Goal: Task Accomplishment & Management: Use online tool/utility

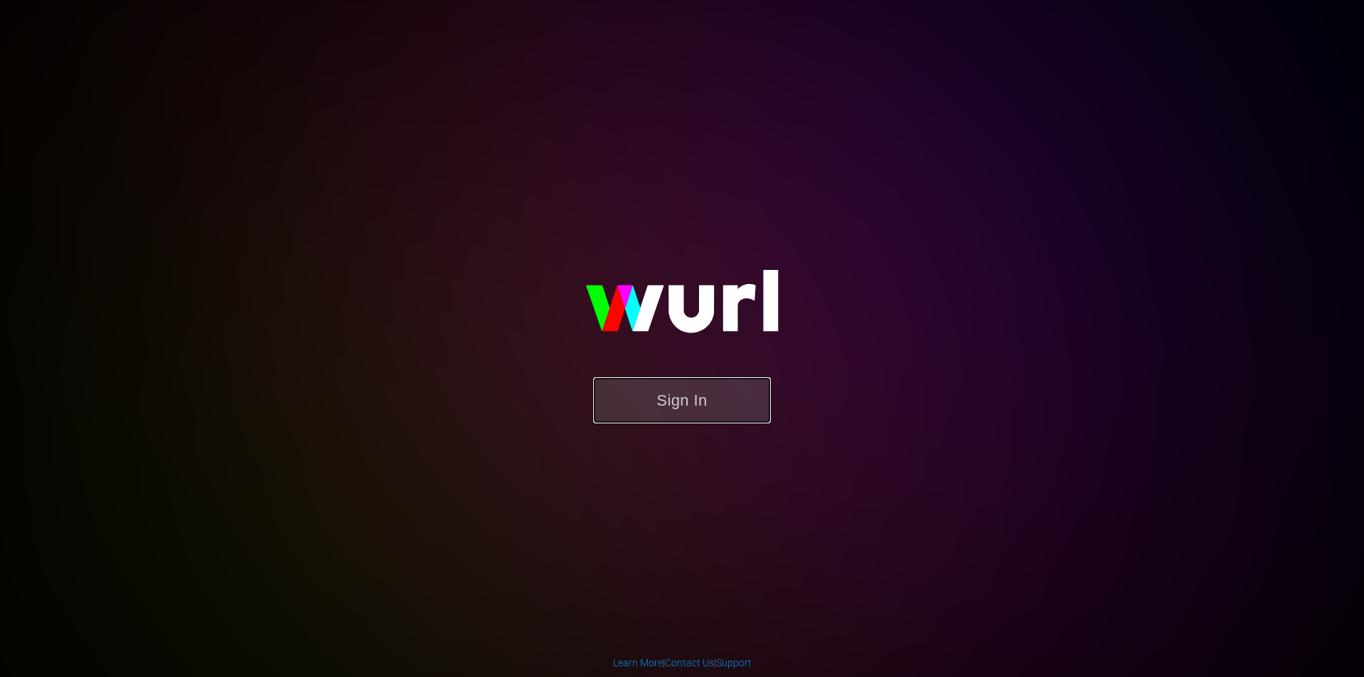
click at [731, 391] on button "Sign In" at bounding box center [682, 400] width 178 height 46
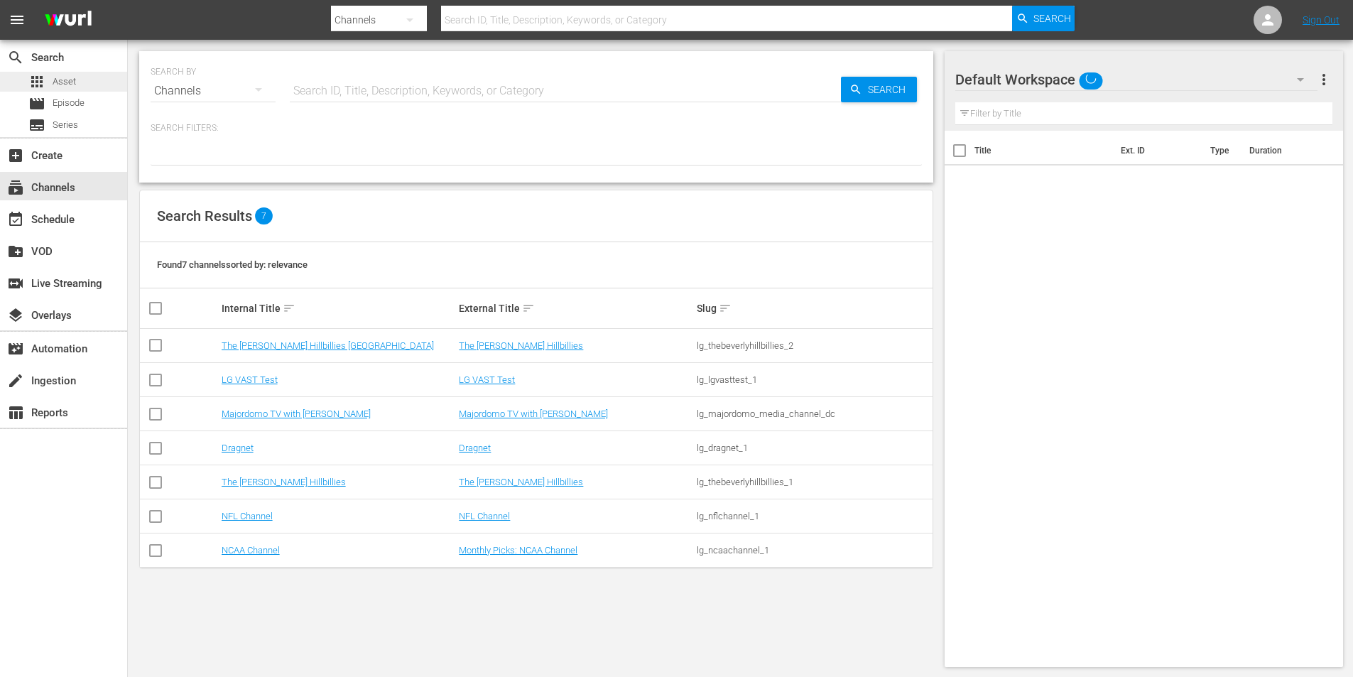
click at [102, 88] on div "apps Asset" at bounding box center [63, 82] width 127 height 20
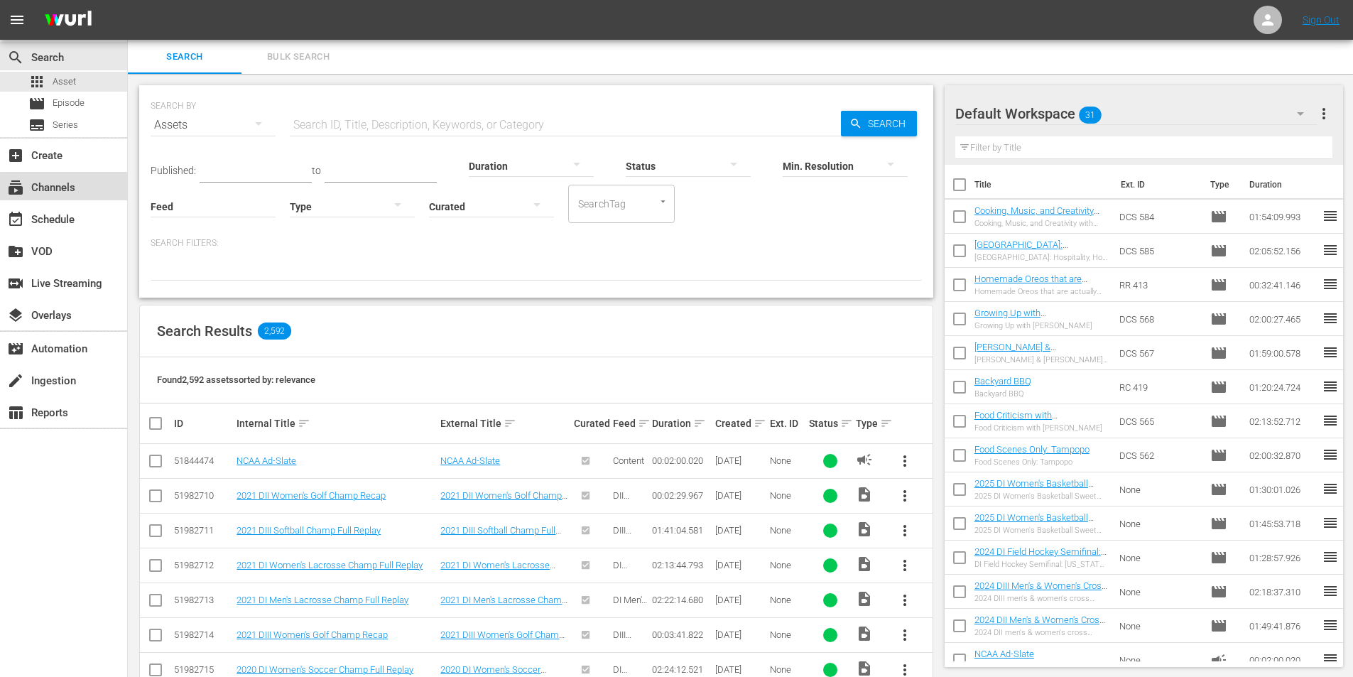
click at [82, 189] on div "subscriptions Channels" at bounding box center [63, 186] width 127 height 28
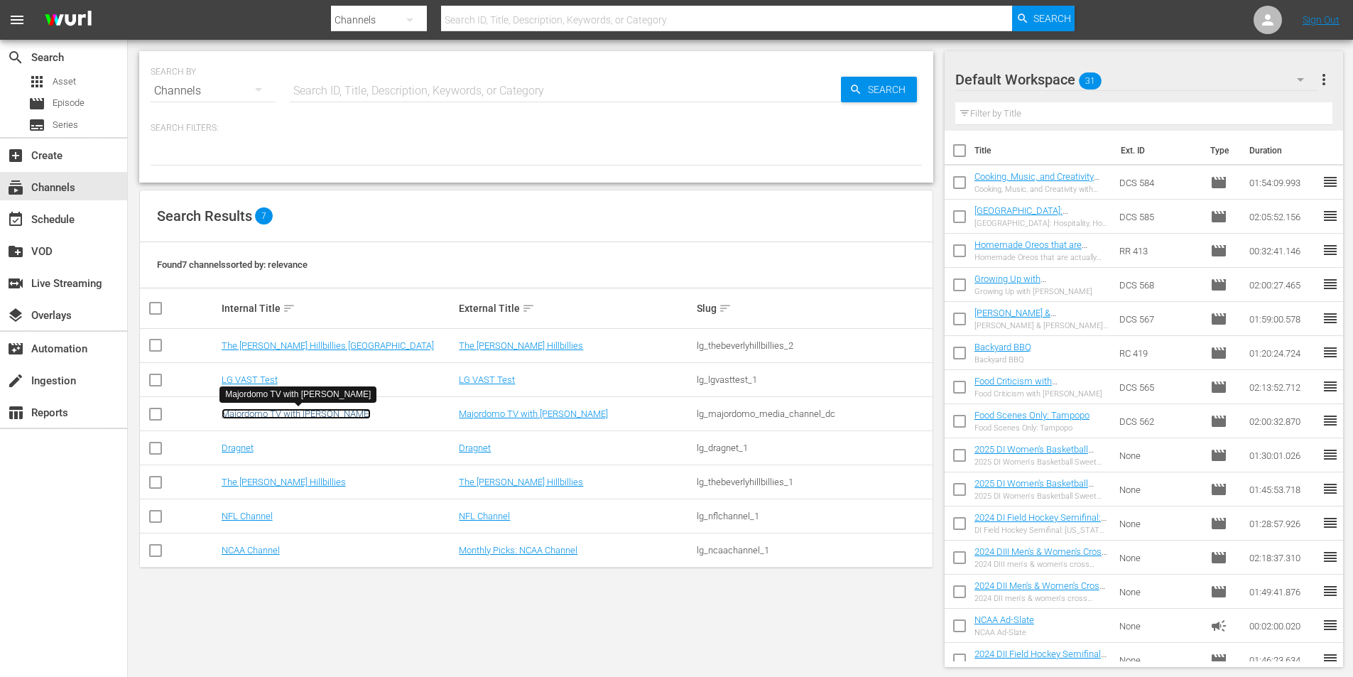
click at [268, 411] on link "Majordomo TV with David Chang" at bounding box center [296, 413] width 149 height 11
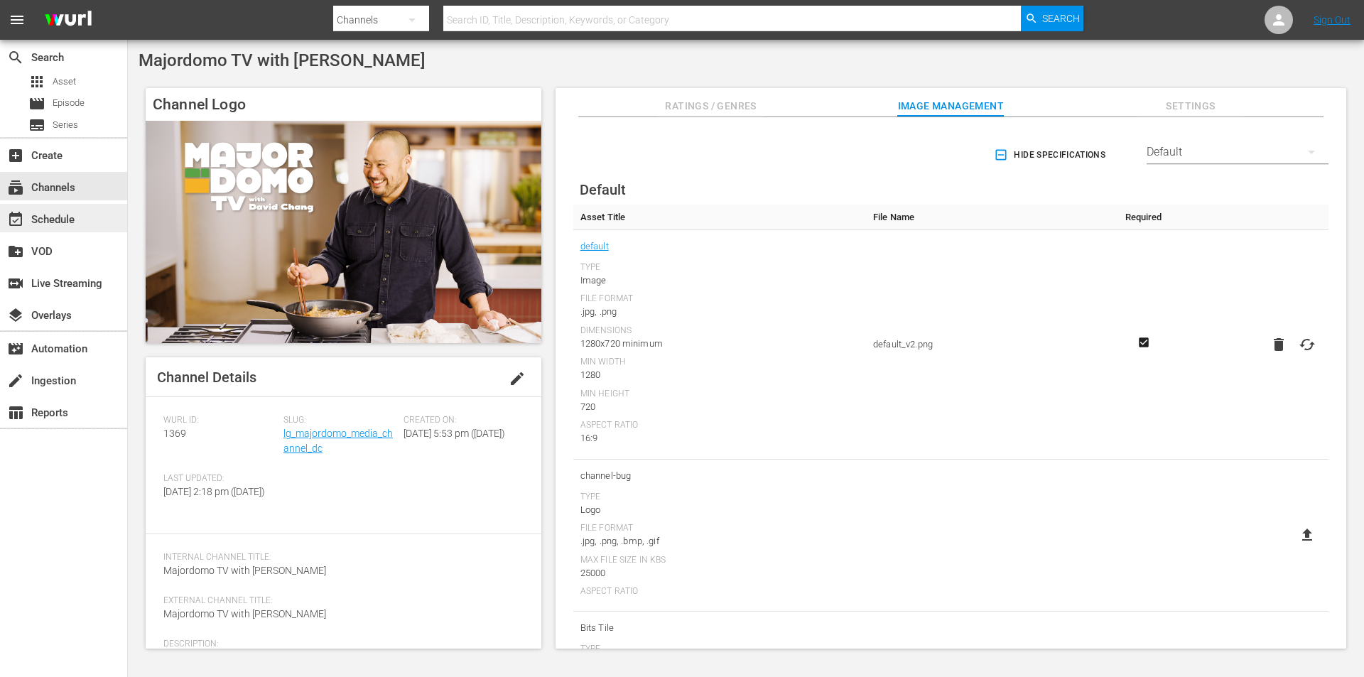
click at [46, 217] on div "event_available Schedule" at bounding box center [40, 217] width 80 height 13
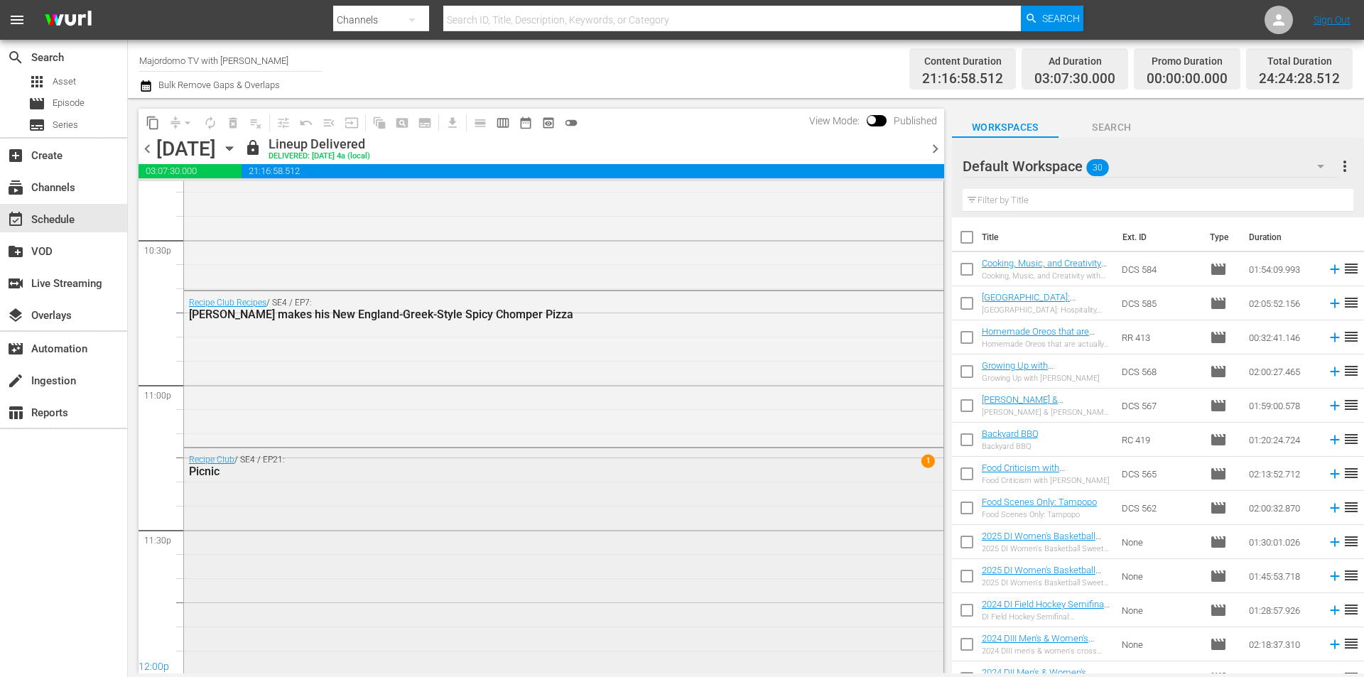
scroll to position [6532, 0]
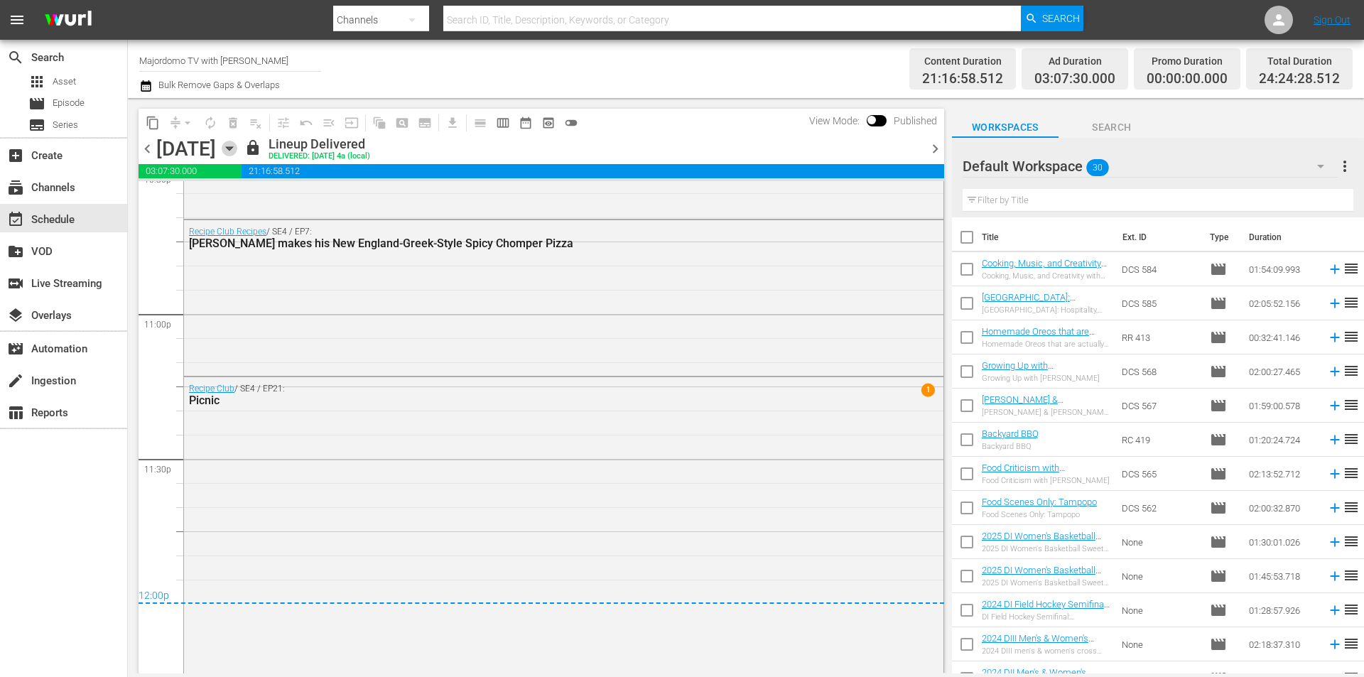
click at [237, 148] on icon "button" at bounding box center [230, 149] width 16 height 16
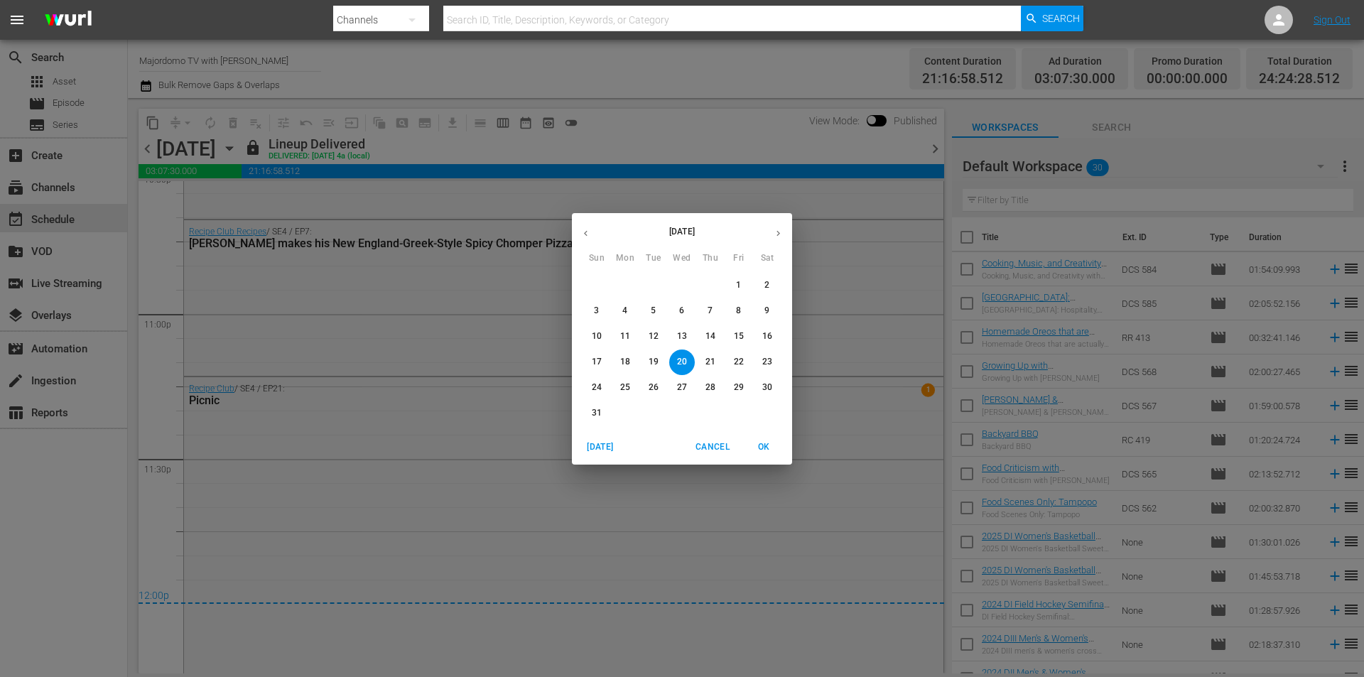
click at [1136, 178] on div "August 2025 Sun Mon Tue Wed Thu Fri Sat 27 28 29 30 31 1 2 3 4 5 6 7 8 9 10 11 …" at bounding box center [682, 338] width 1364 height 677
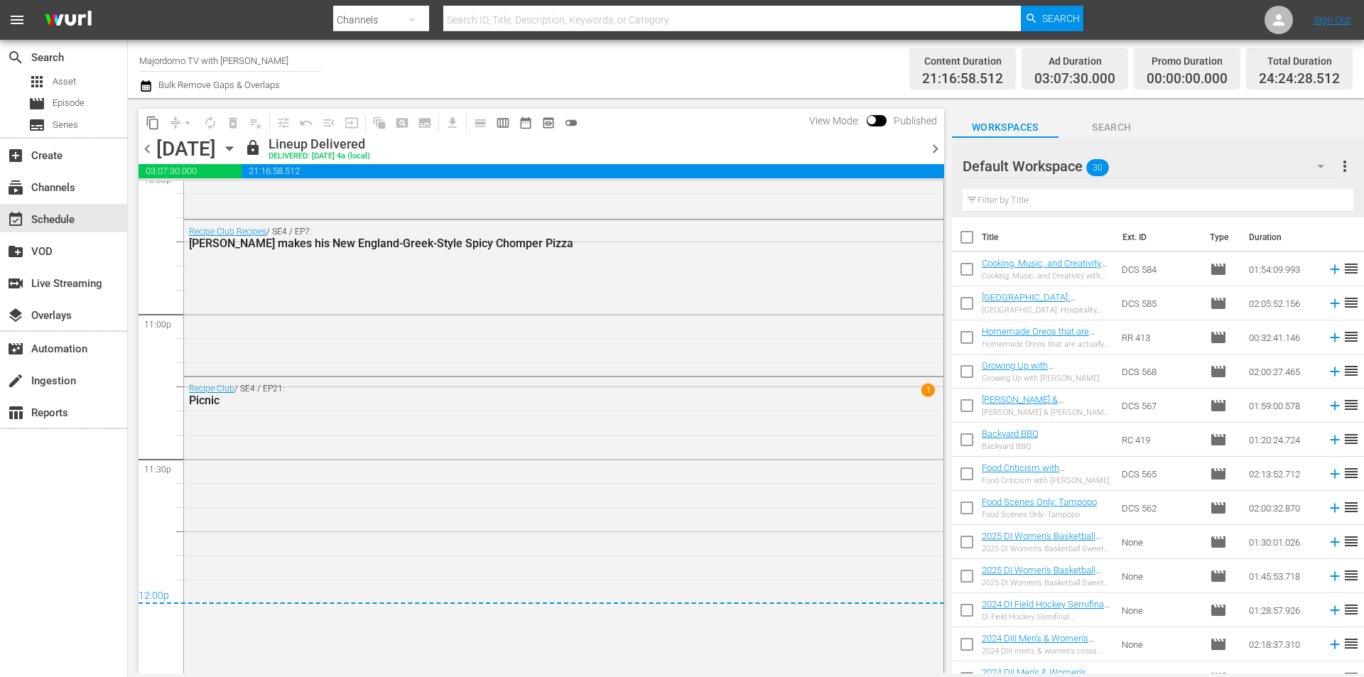
click at [962, 271] on input "checkbox" at bounding box center [967, 272] width 30 height 30
checkbox input "true"
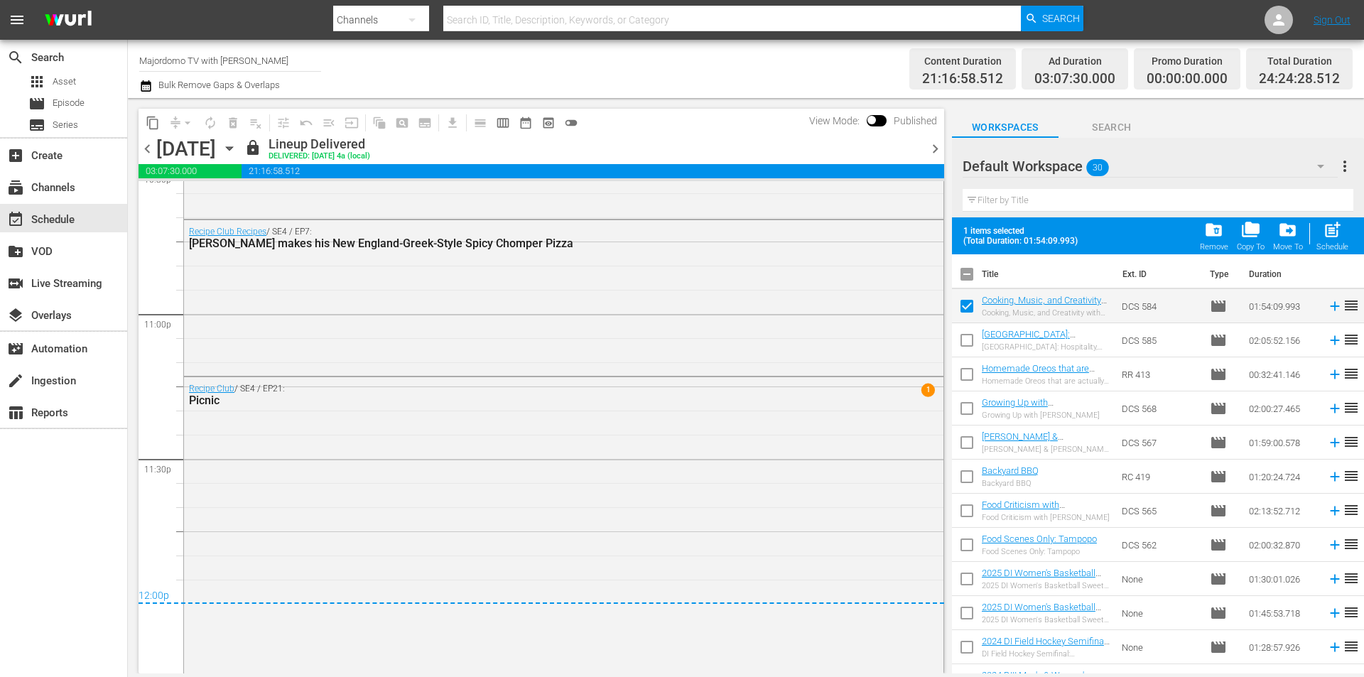
click at [965, 338] on input "checkbox" at bounding box center [967, 343] width 30 height 30
checkbox input "true"
click at [965, 382] on input "checkbox" at bounding box center [967, 377] width 30 height 30
checkbox input "true"
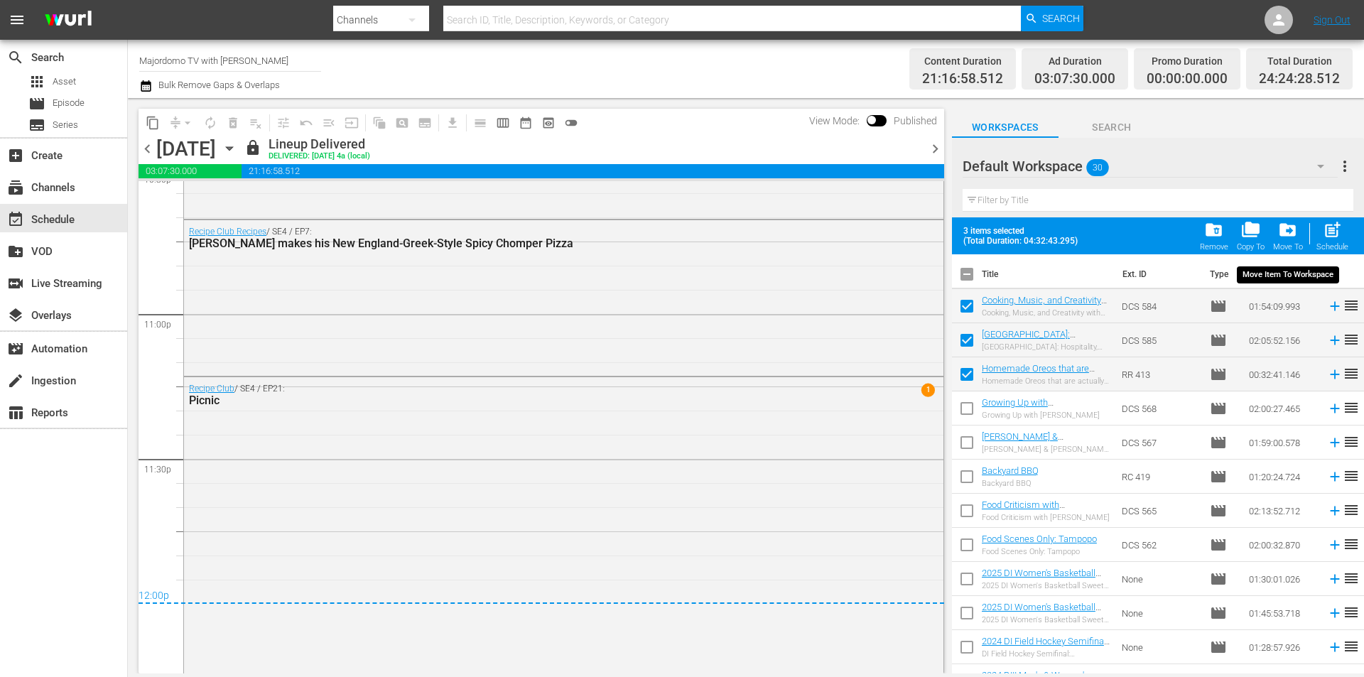
click at [1291, 231] on span "drive_file_move" at bounding box center [1287, 229] width 19 height 19
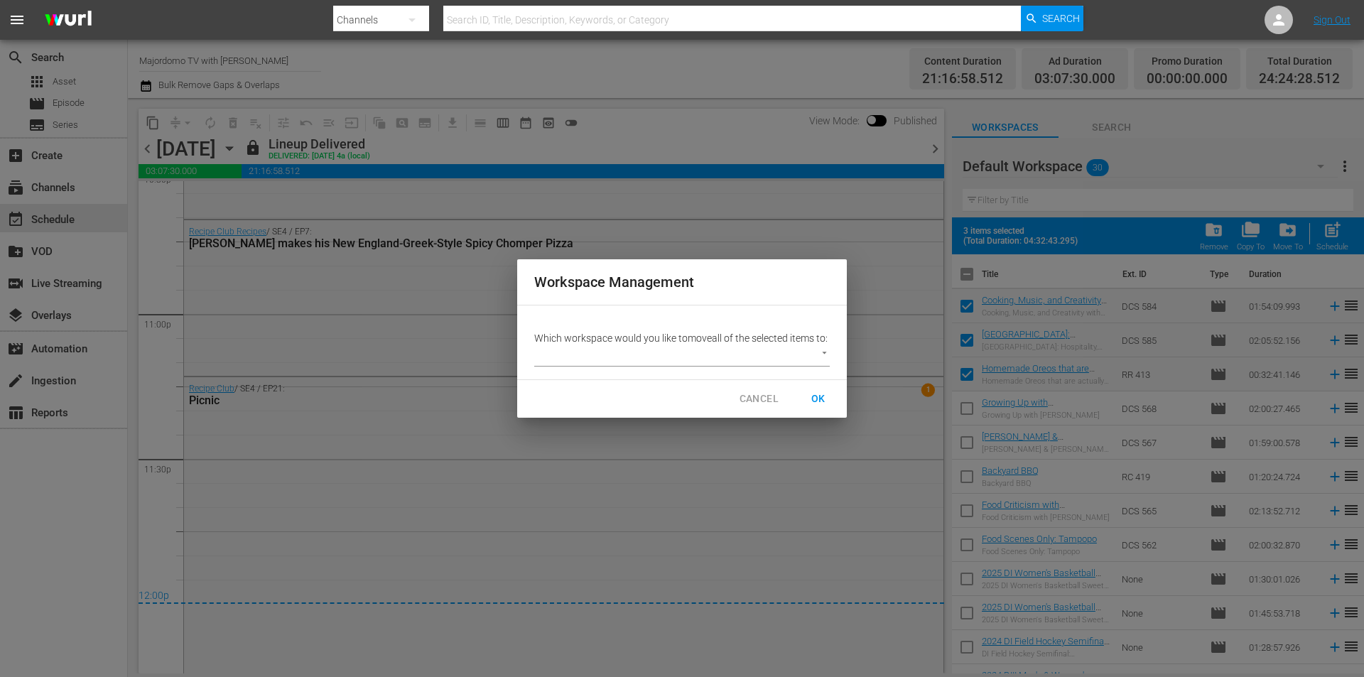
click at [690, 345] on p "Which workspace would you like to move all of the selected items to:" at bounding box center [681, 338] width 295 height 14
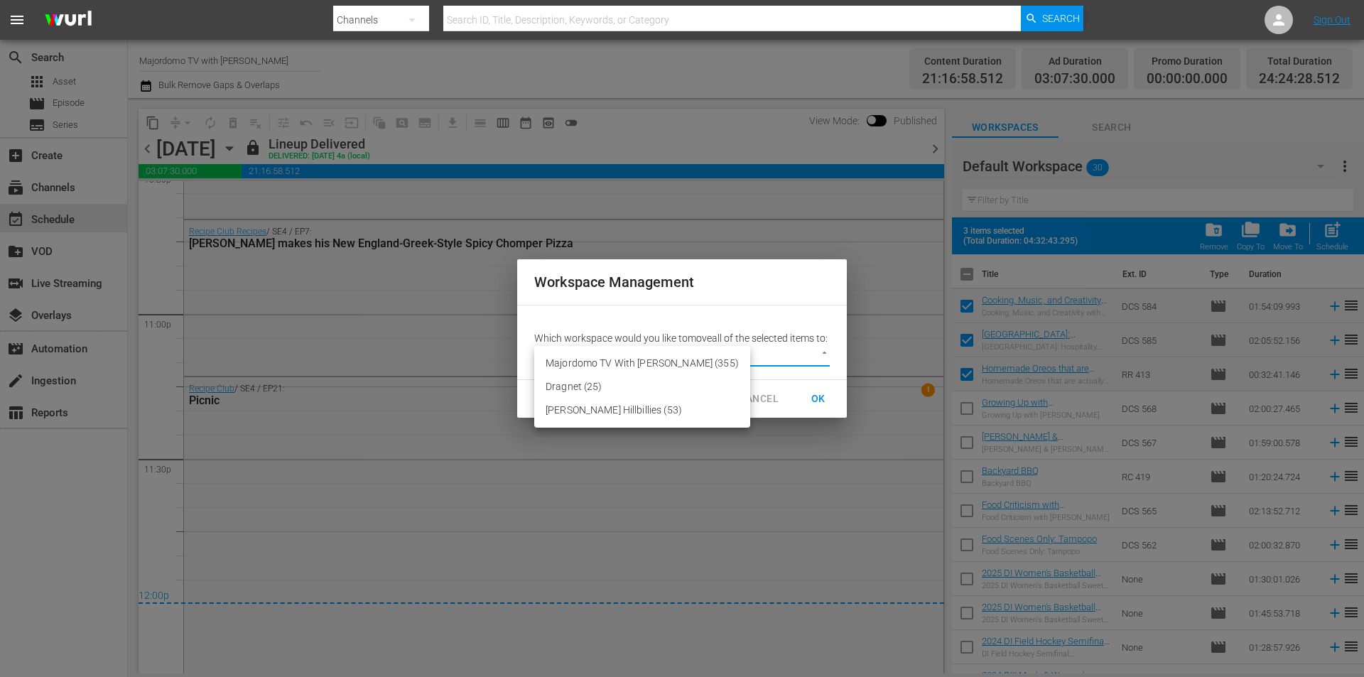
click at [679, 362] on body "menu Search By Channels Search ID, Title, Description, Keywords, or Category Se…" at bounding box center [682, 338] width 1364 height 677
click at [663, 372] on li "Majordomo TV With David Chang (355)" at bounding box center [642, 363] width 216 height 23
type input "2560"
click at [815, 401] on span "OK" at bounding box center [818, 399] width 23 height 18
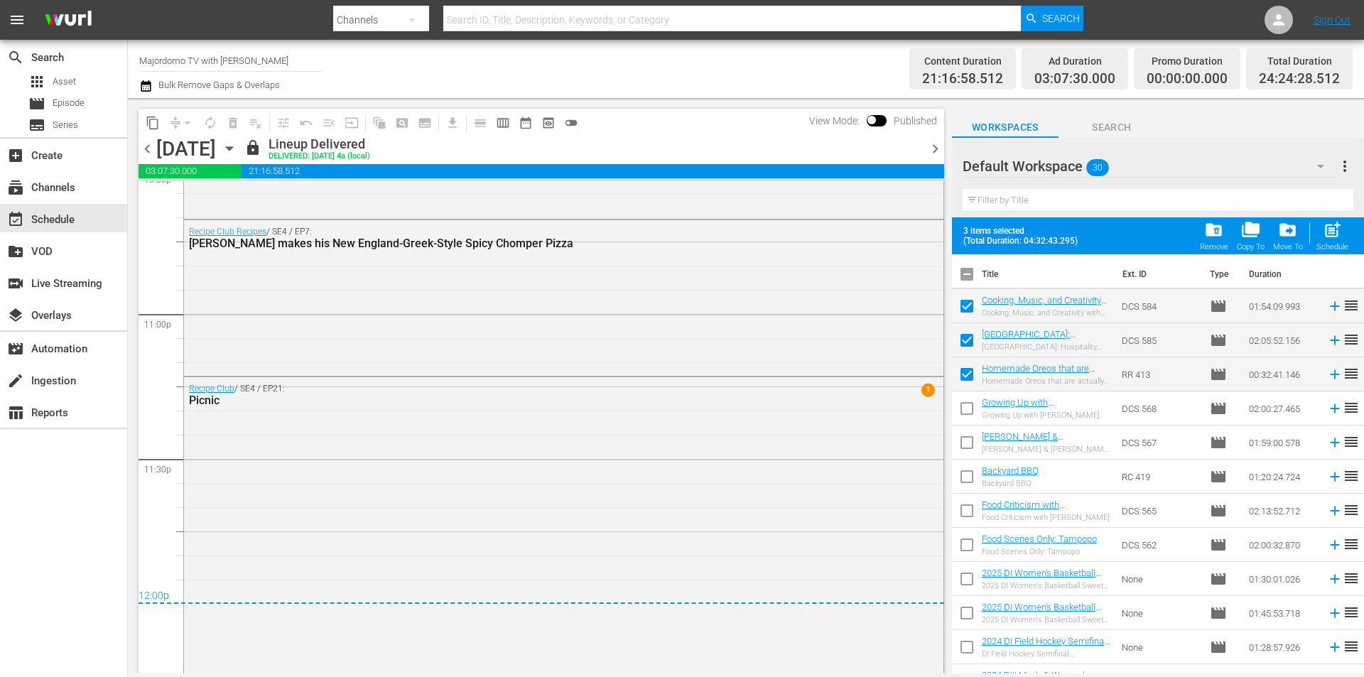
checkbox input "false"
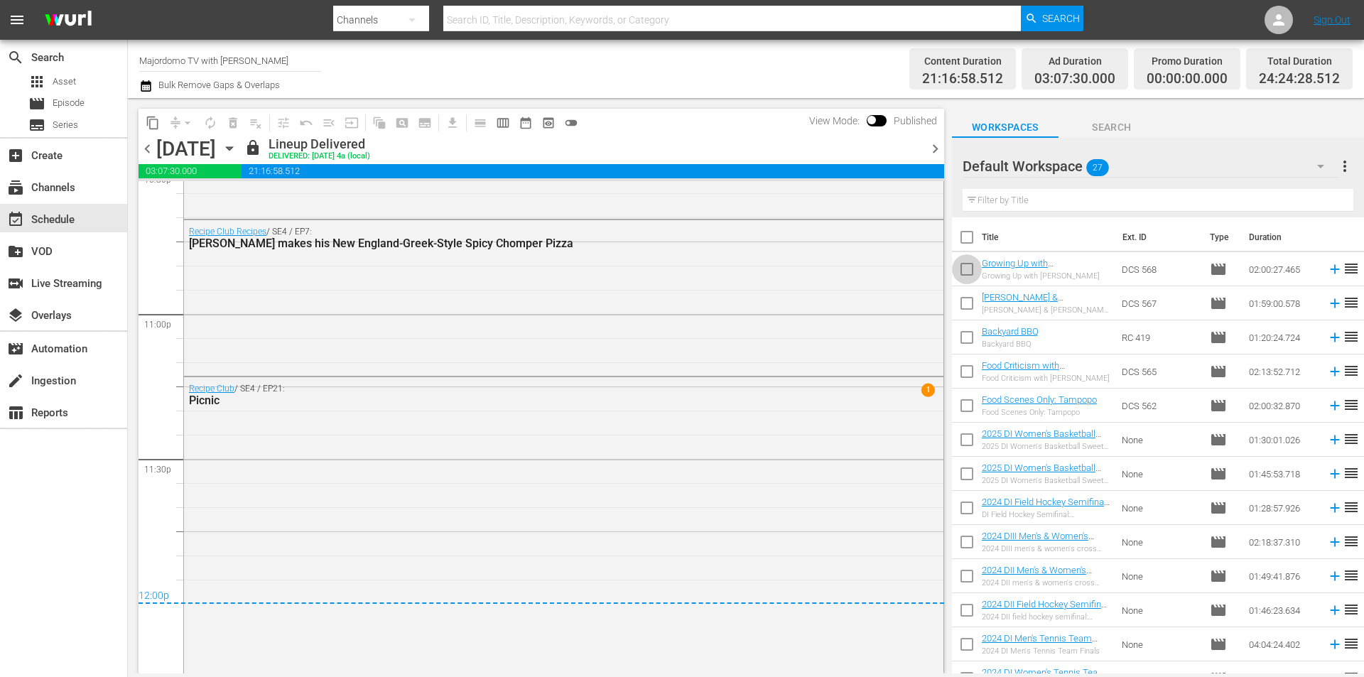
click at [962, 269] on input "checkbox" at bounding box center [967, 272] width 30 height 30
checkbox input "true"
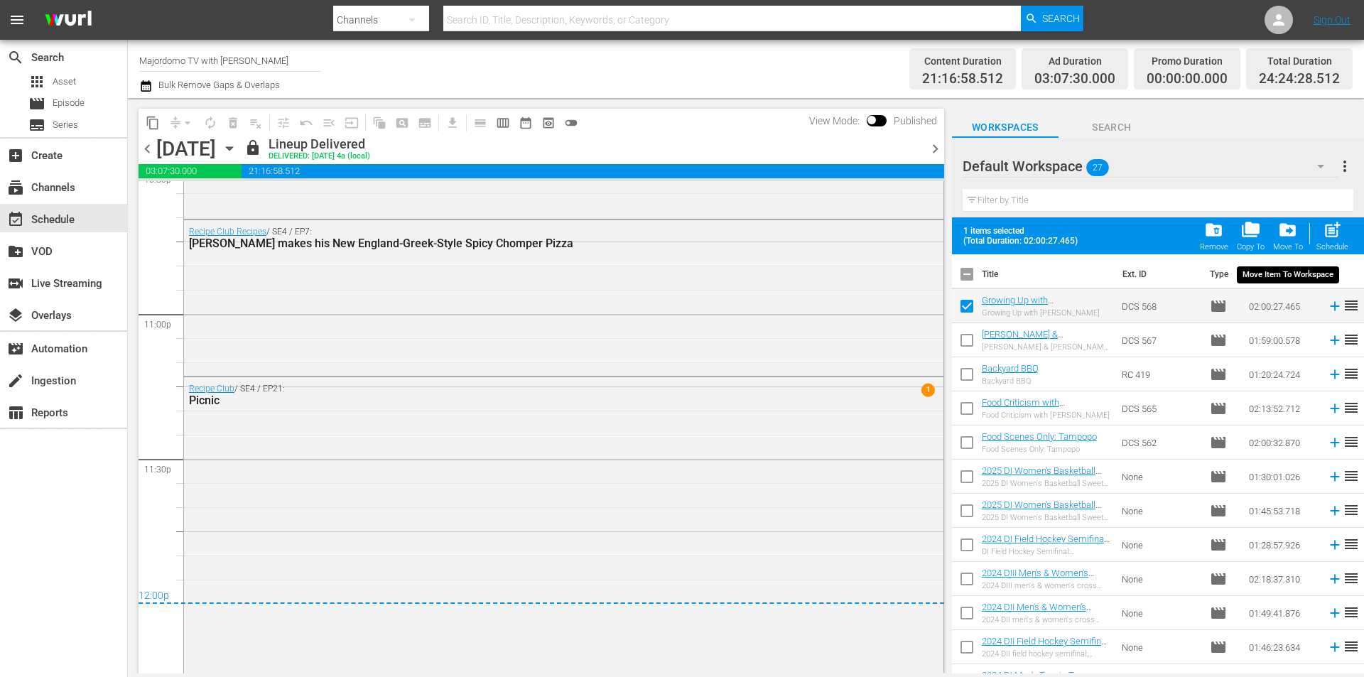
click at [1297, 227] on span "drive_file_move" at bounding box center [1287, 229] width 19 height 19
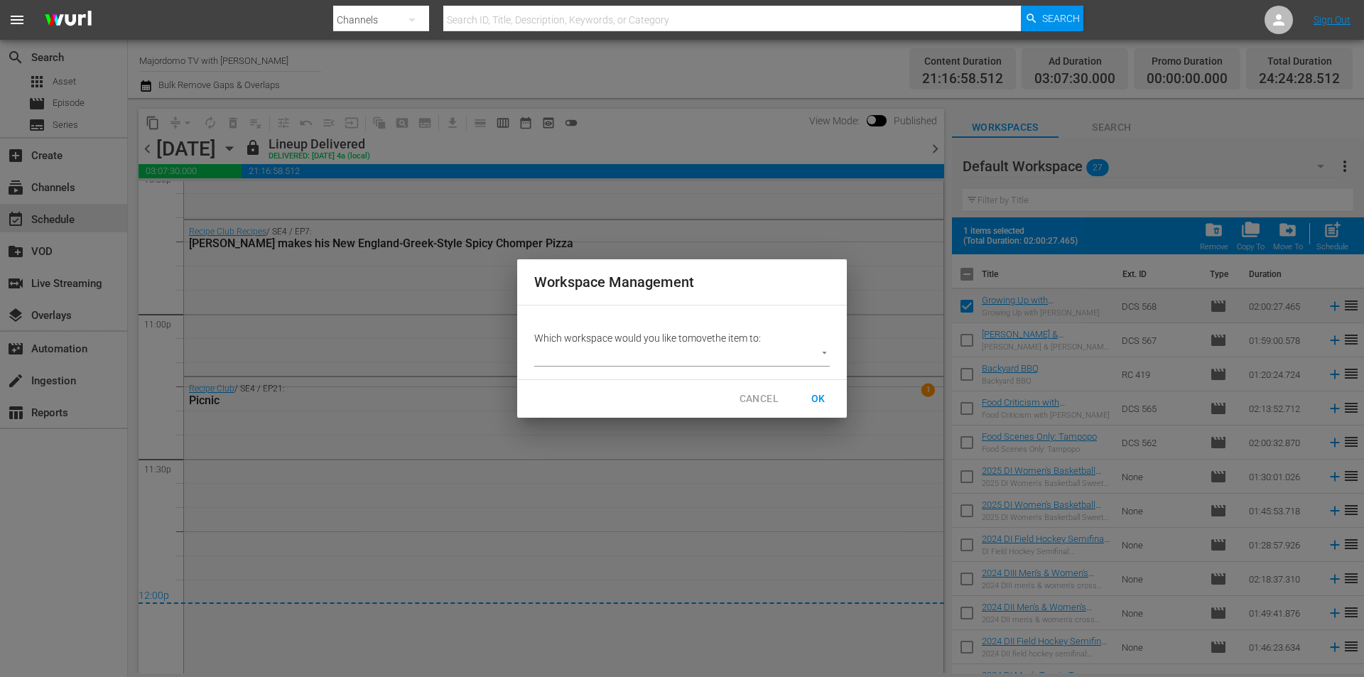
click at [763, 362] on body "menu Search By Channels Search ID, Title, Description, Keywords, or Category Se…" at bounding box center [682, 338] width 1364 height 677
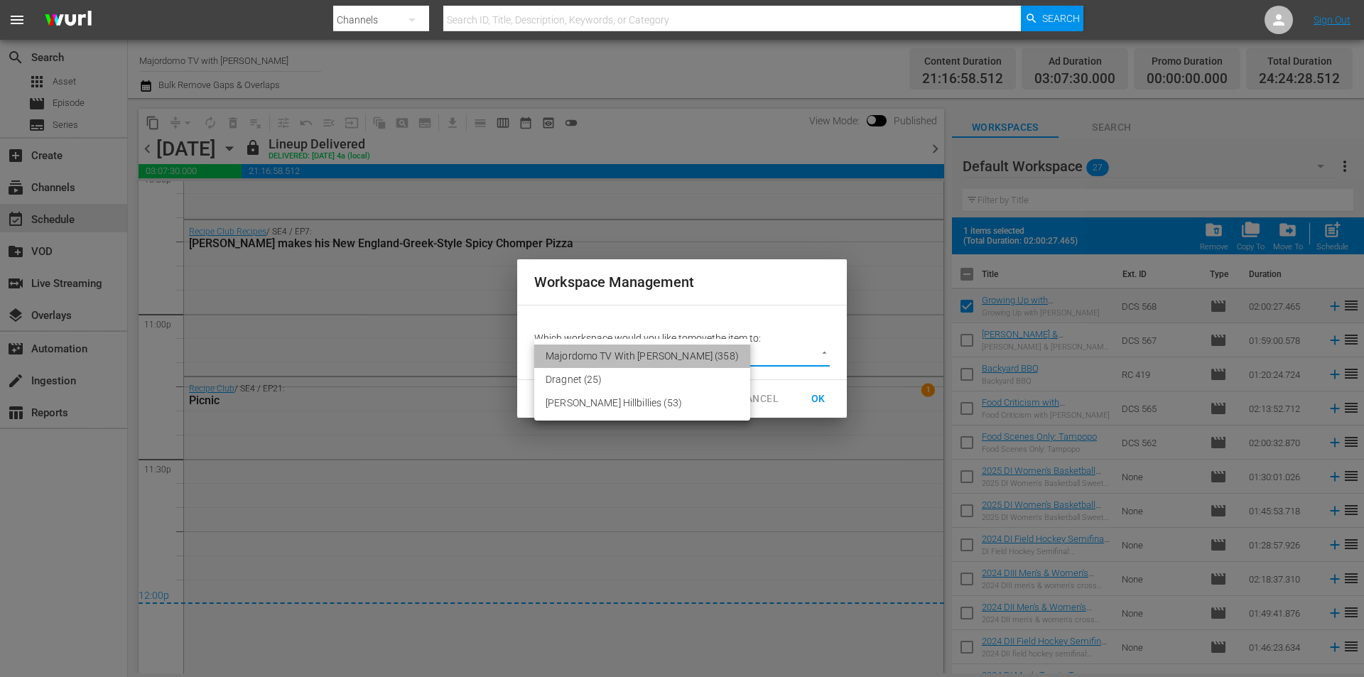
click at [691, 366] on li "Majordomo TV With David Chang (358)" at bounding box center [642, 355] width 216 height 23
type input "2560"
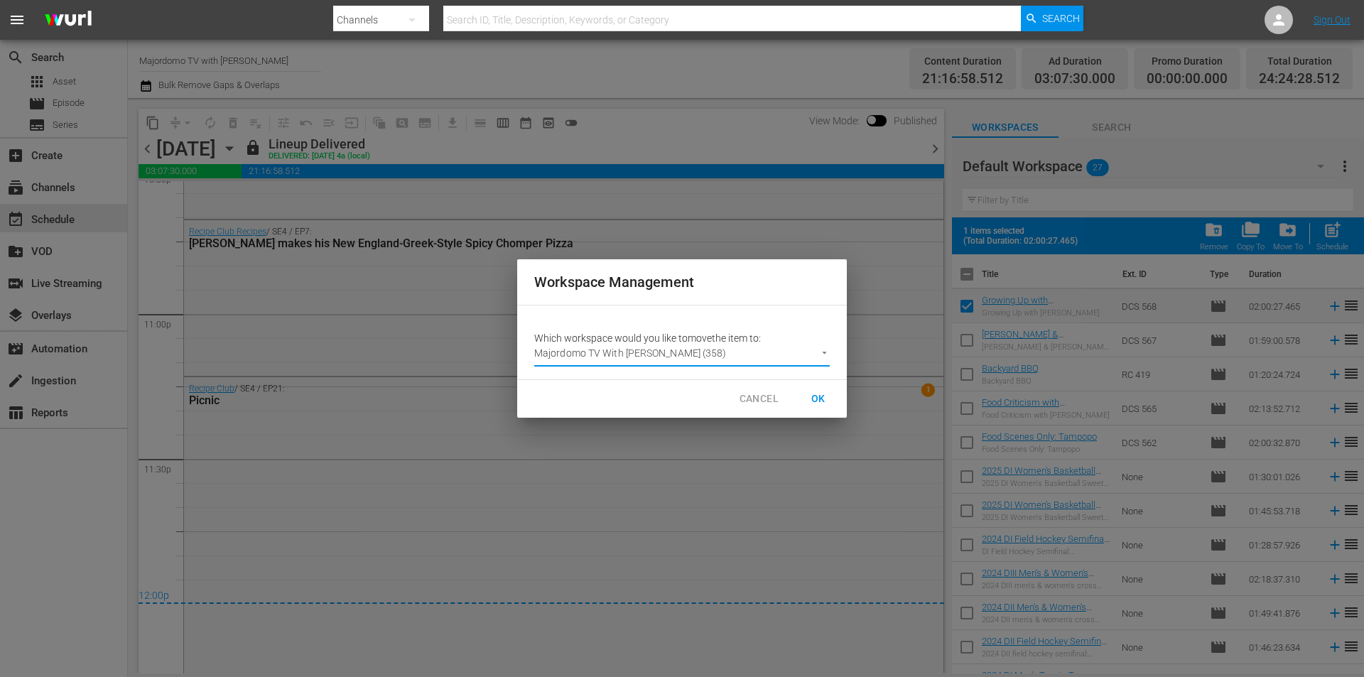
click at [815, 401] on span "OK" at bounding box center [818, 399] width 23 height 18
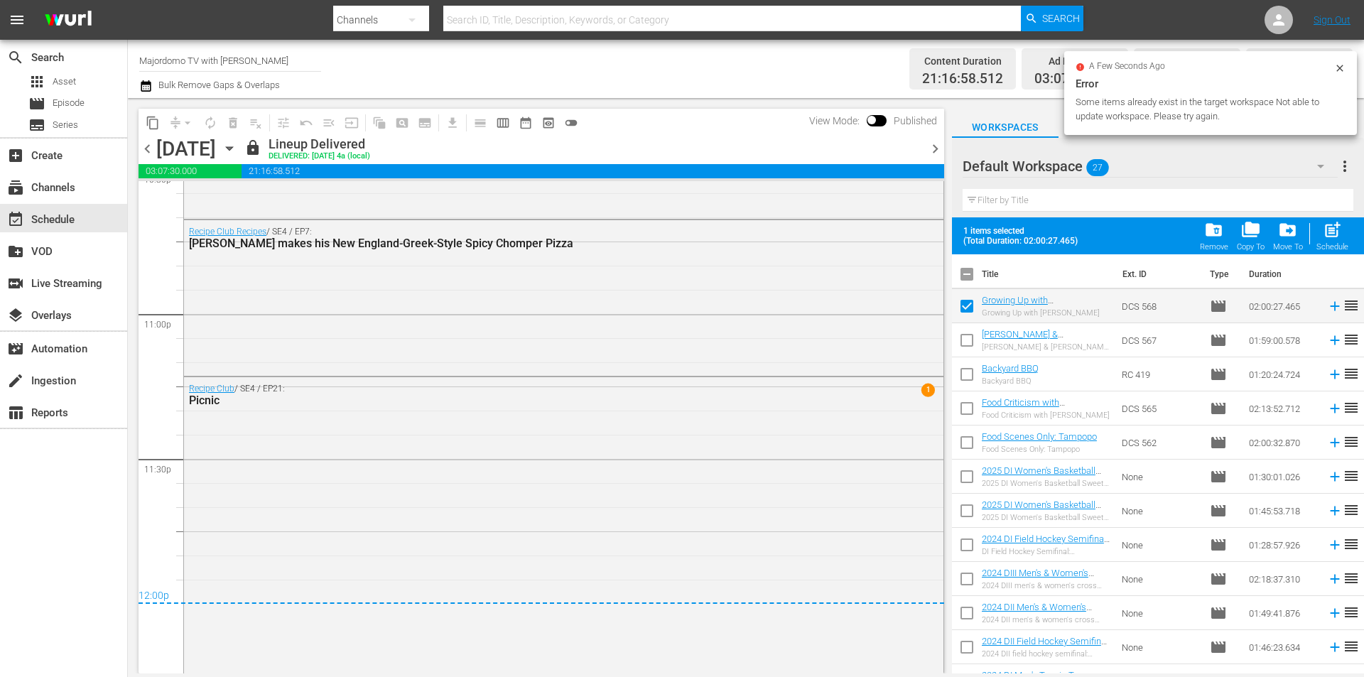
click at [957, 308] on input "checkbox" at bounding box center [967, 309] width 30 height 30
checkbox input "false"
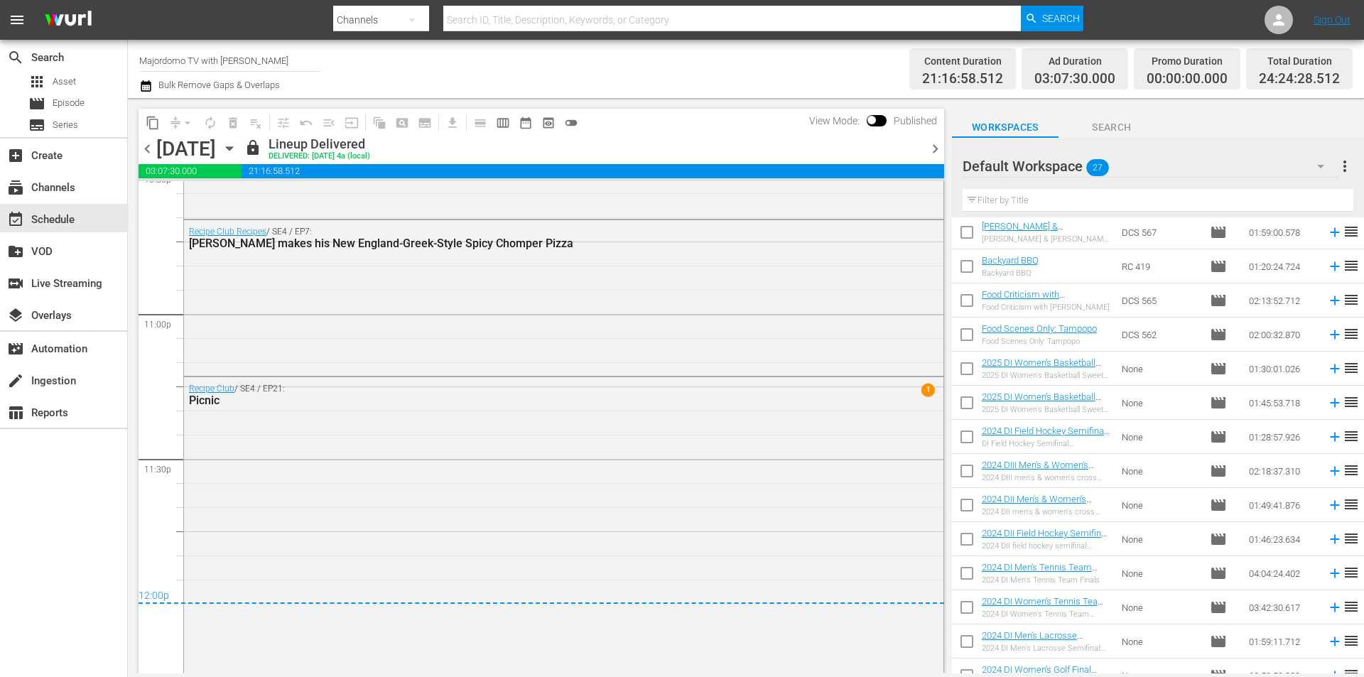
scroll to position [0, 0]
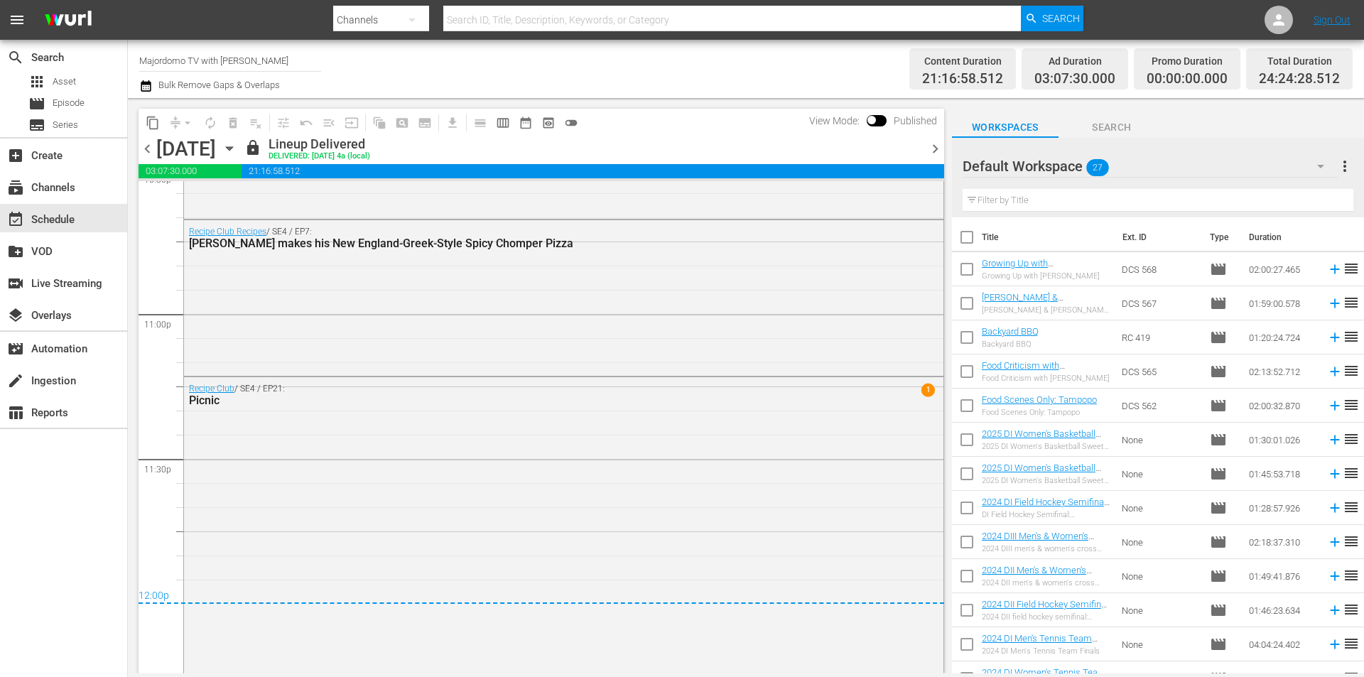
click at [970, 435] on input "checkbox" at bounding box center [967, 443] width 30 height 30
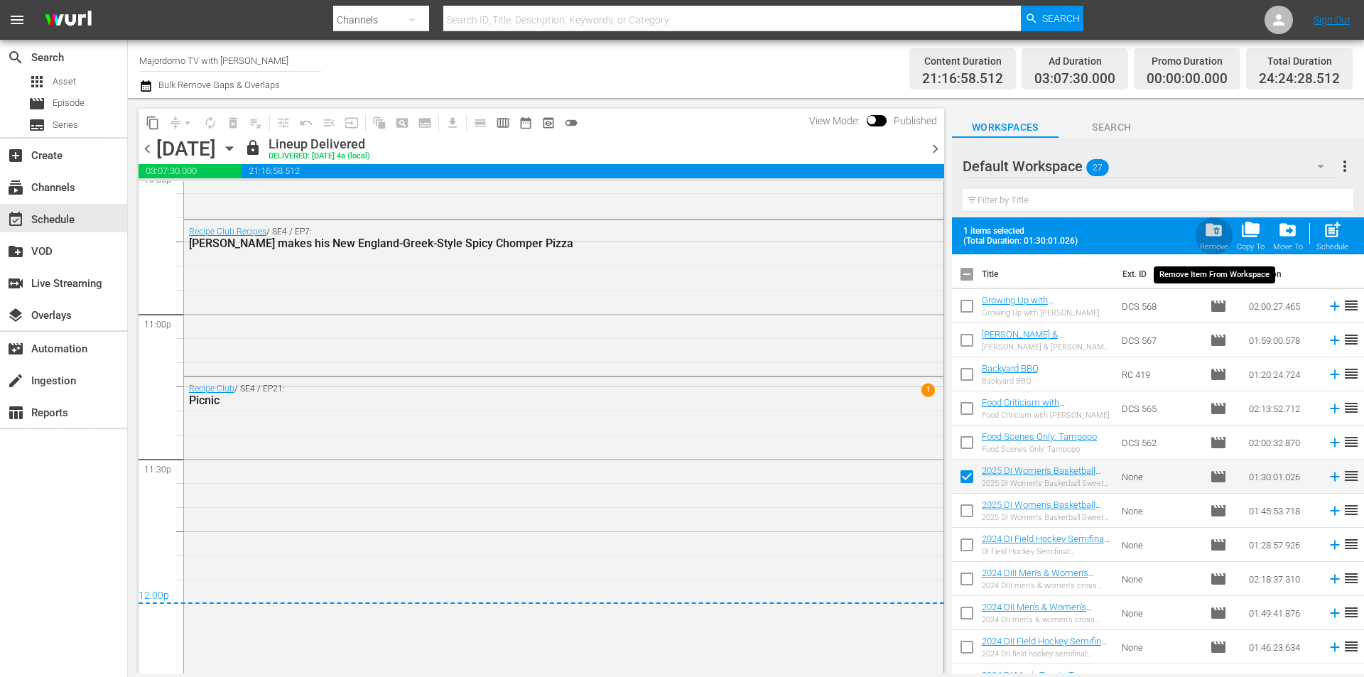
click at [1207, 232] on span "folder_delete" at bounding box center [1213, 229] width 19 height 19
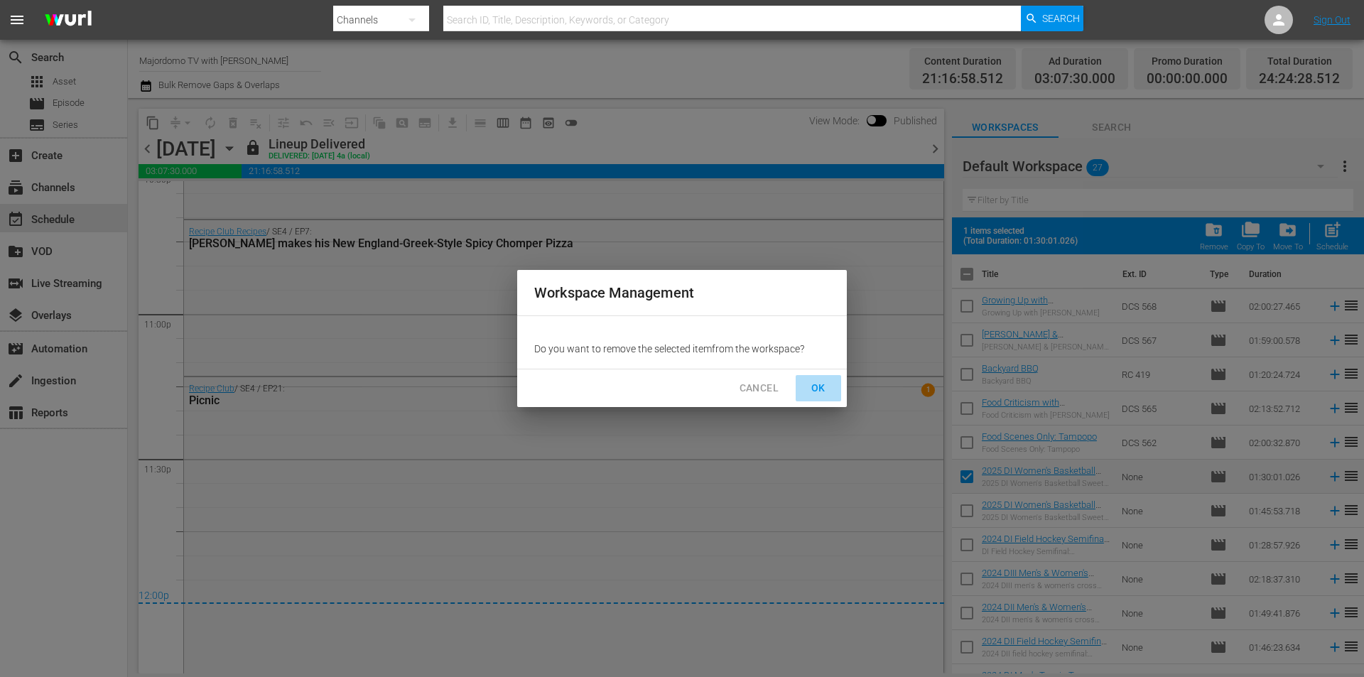
click at [817, 381] on span "OK" at bounding box center [818, 388] width 23 height 18
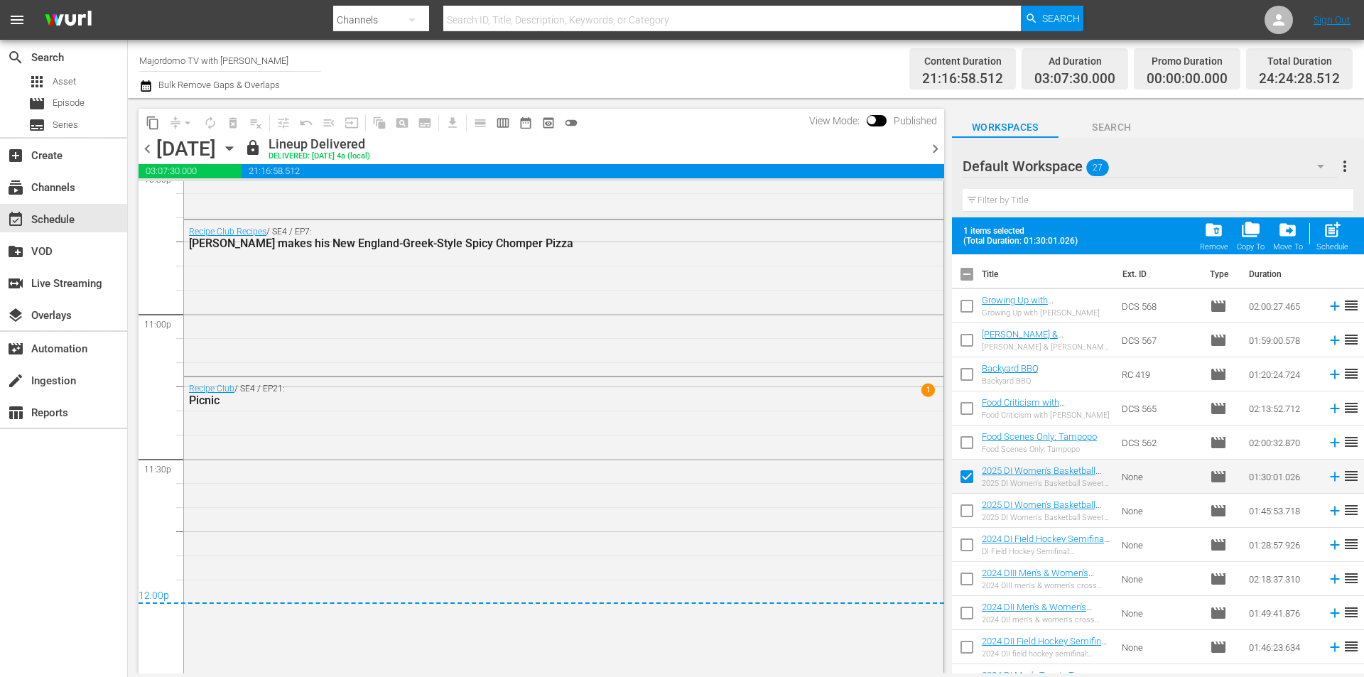
checkbox input "false"
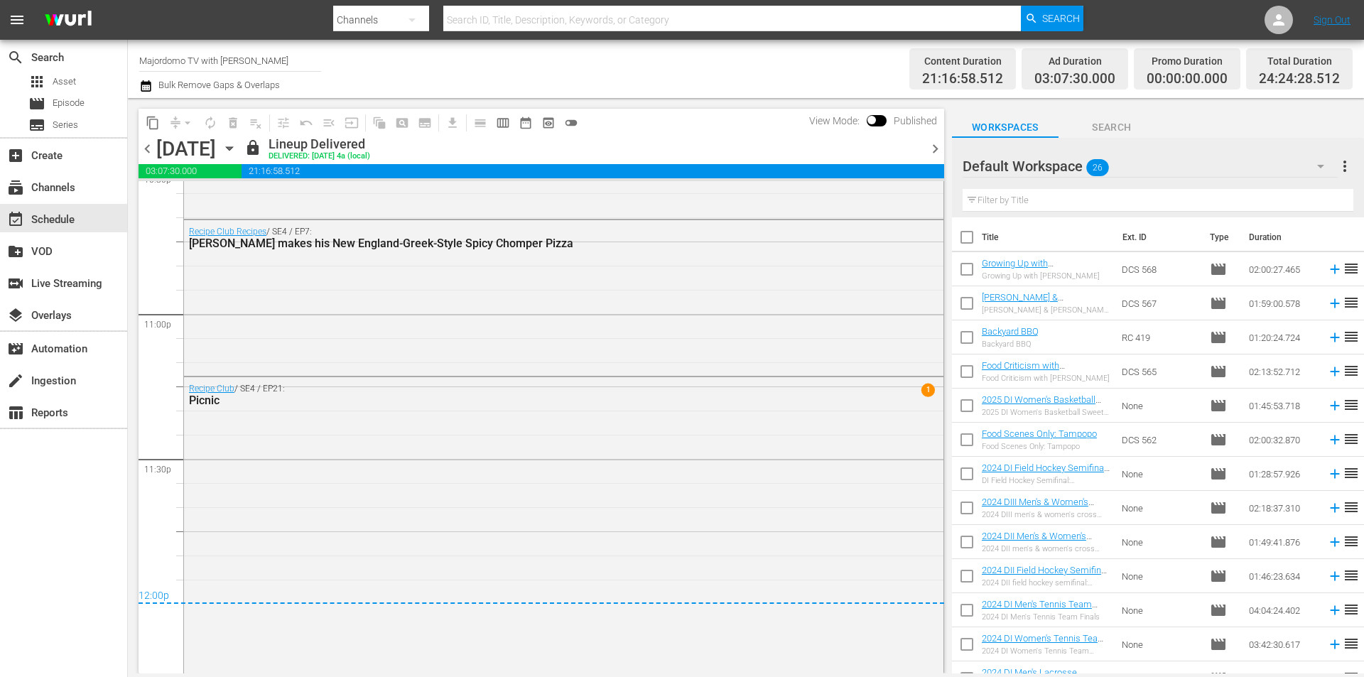
click at [1102, 168] on span "26" at bounding box center [1097, 168] width 23 height 30
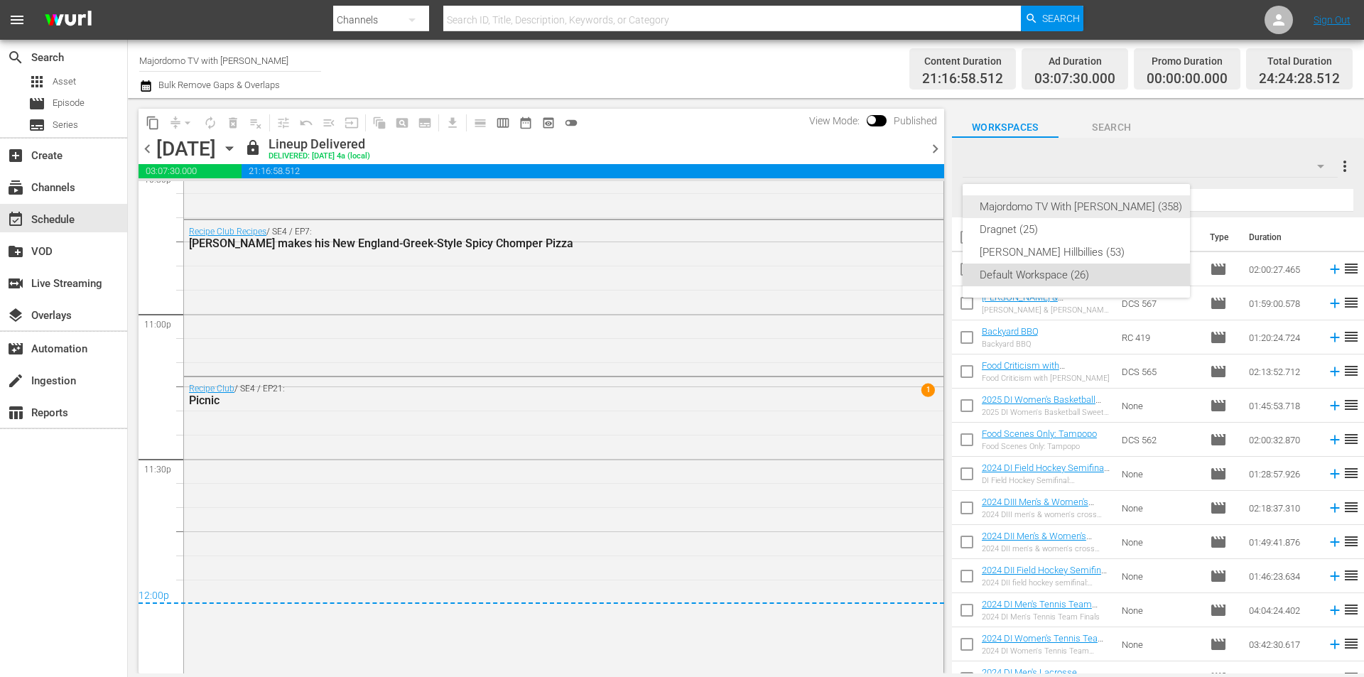
click at [1087, 197] on div "Majordomo TV With David Chang (358)" at bounding box center [1080, 206] width 202 height 23
